Goal: Information Seeking & Learning: Learn about a topic

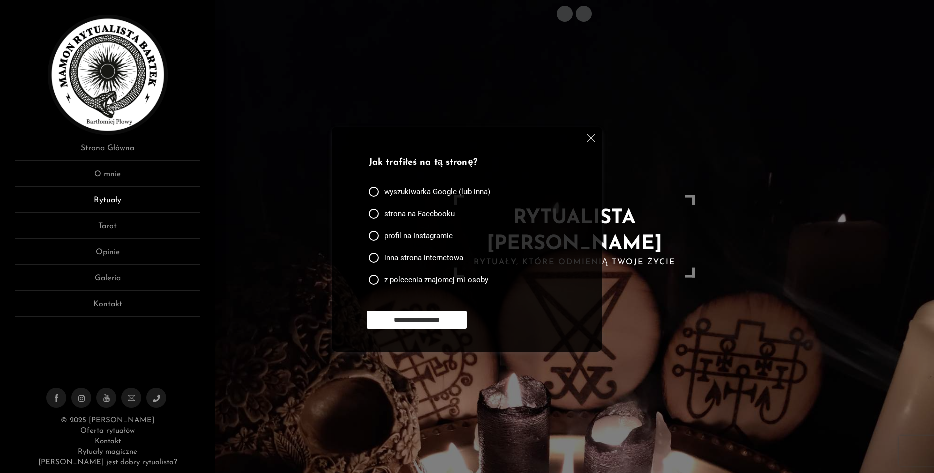
click at [118, 199] on link "Rytuały" at bounding box center [107, 204] width 185 height 19
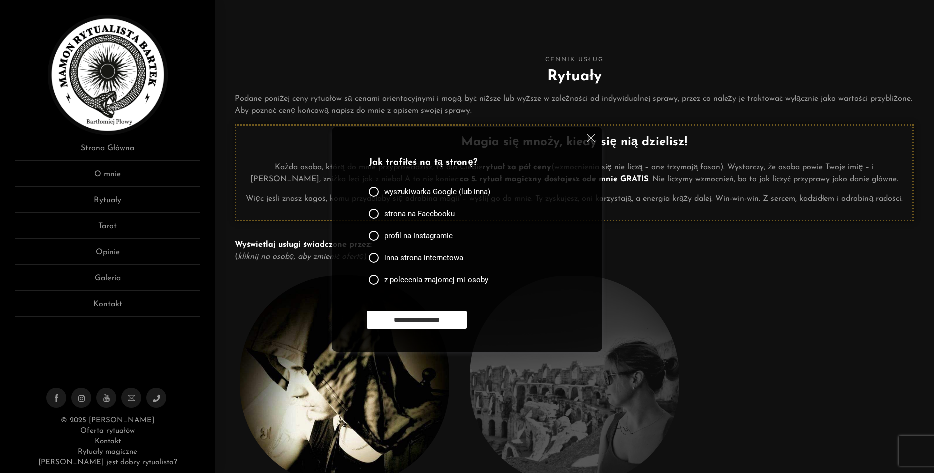
click at [589, 136] on img at bounding box center [591, 138] width 9 height 9
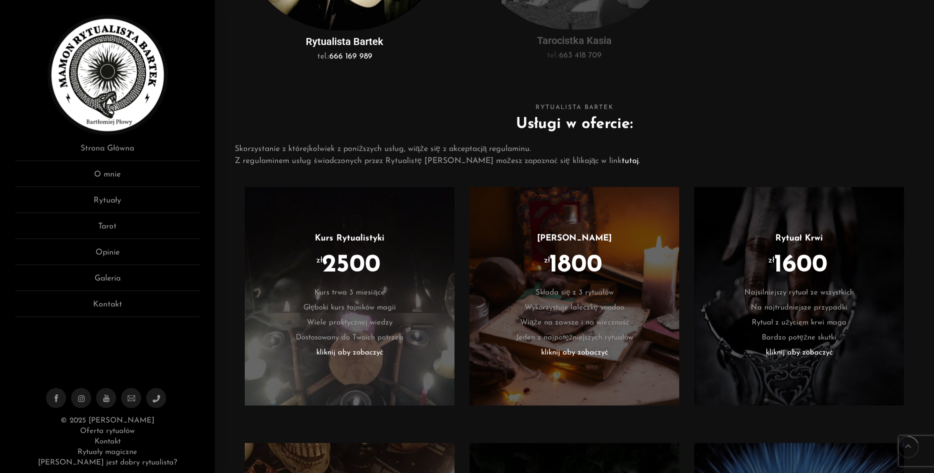
scroll to position [500, 0]
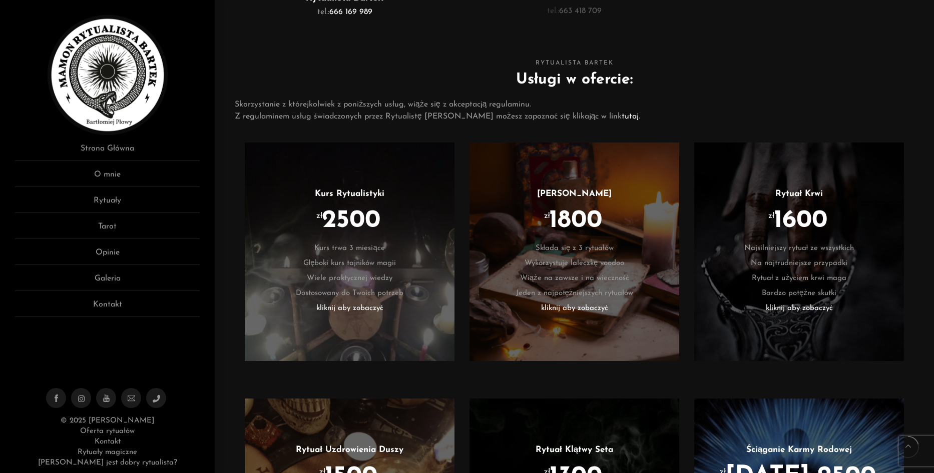
click at [578, 316] on li "kliknij aby zobaczyć" at bounding box center [574, 308] width 180 height 15
click at [788, 301] on li "Bardzo potężne skutki" at bounding box center [799, 293] width 180 height 15
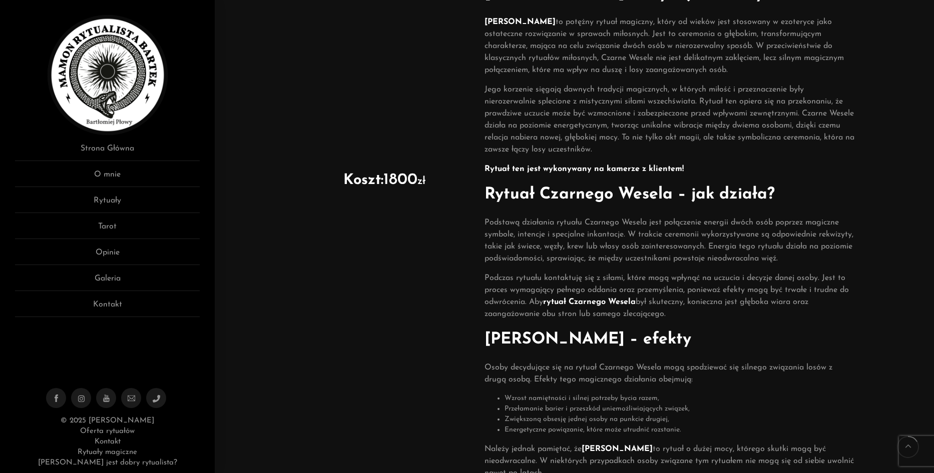
scroll to position [150, 0]
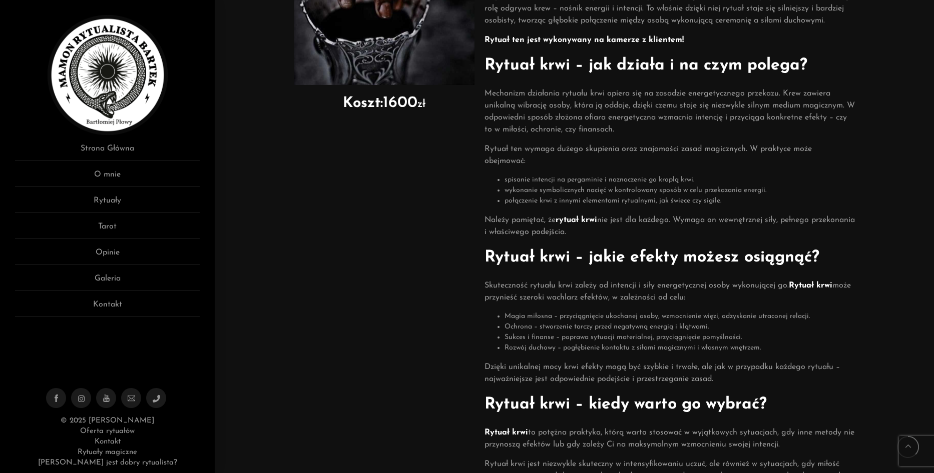
scroll to position [200, 0]
